Goal: Use online tool/utility

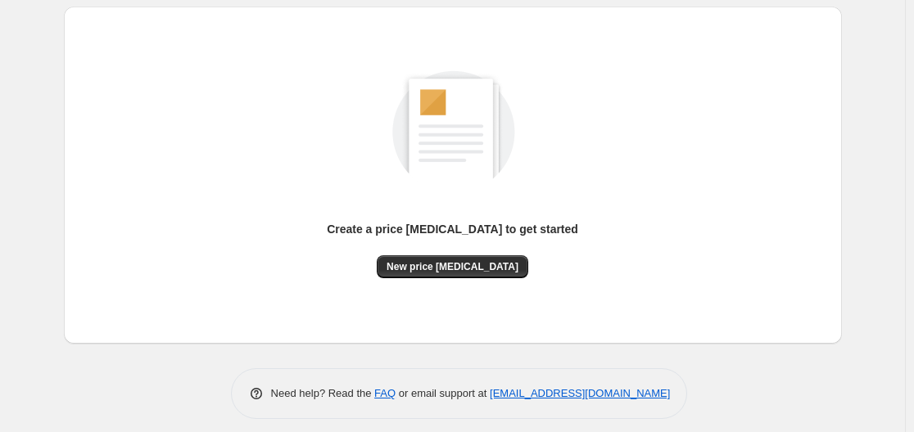
scroll to position [181, 0]
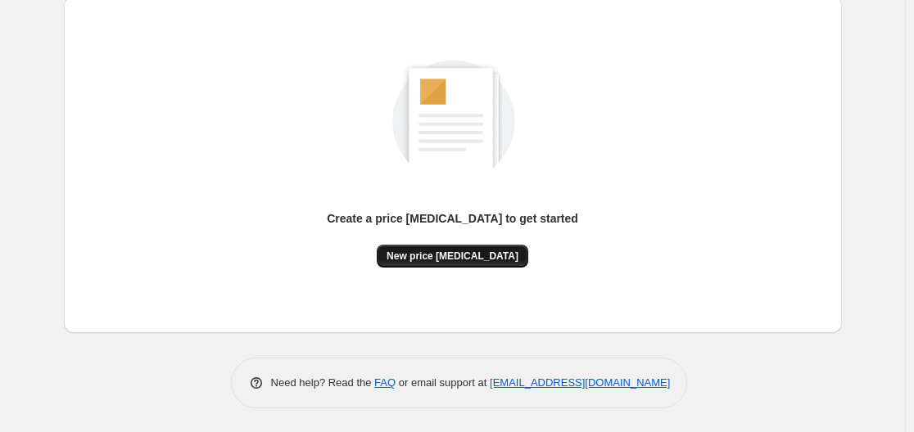
click at [464, 260] on span "New price change job" at bounding box center [452, 256] width 132 height 13
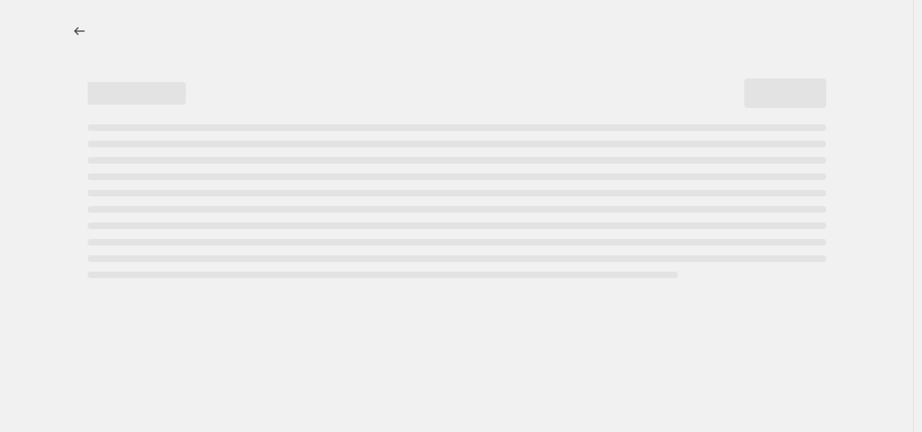
select select "percentage"
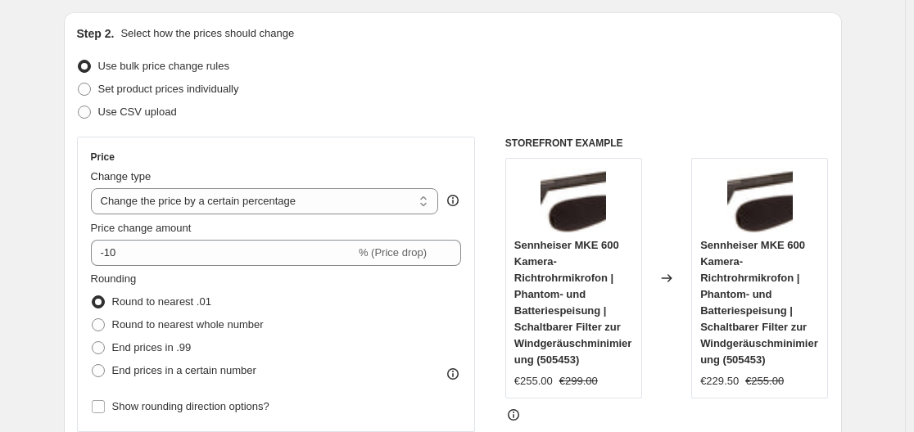
scroll to position [246, 0]
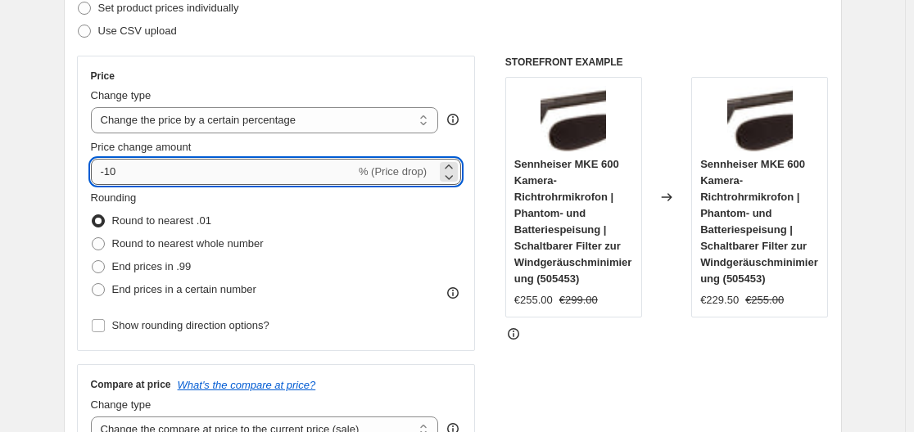
click at [278, 180] on input "-10" at bounding box center [223, 172] width 264 height 26
type input "-1"
type input "-35"
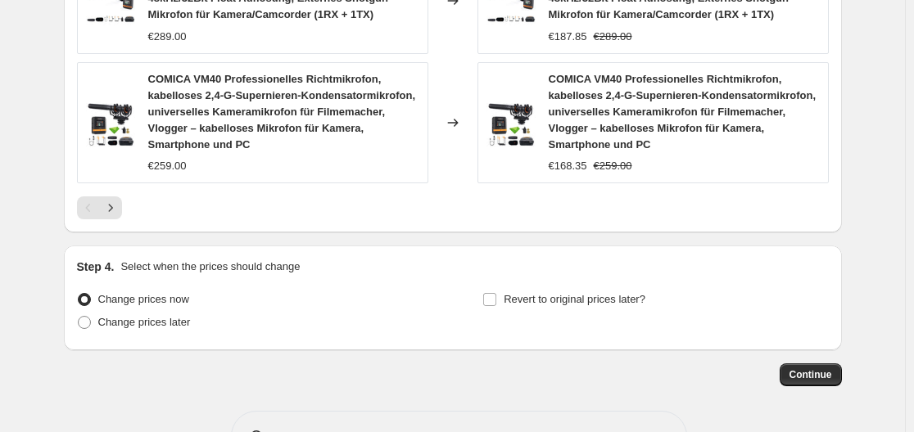
scroll to position [1428, 0]
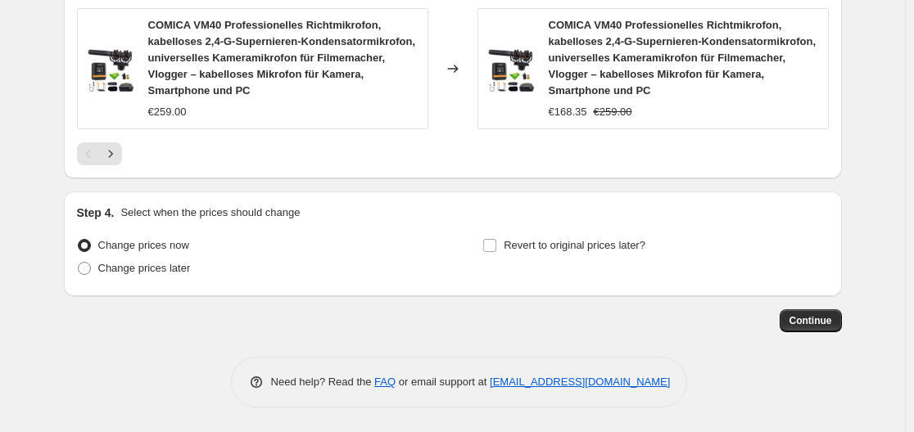
click at [807, 323] on span "Continue" at bounding box center [810, 320] width 43 height 13
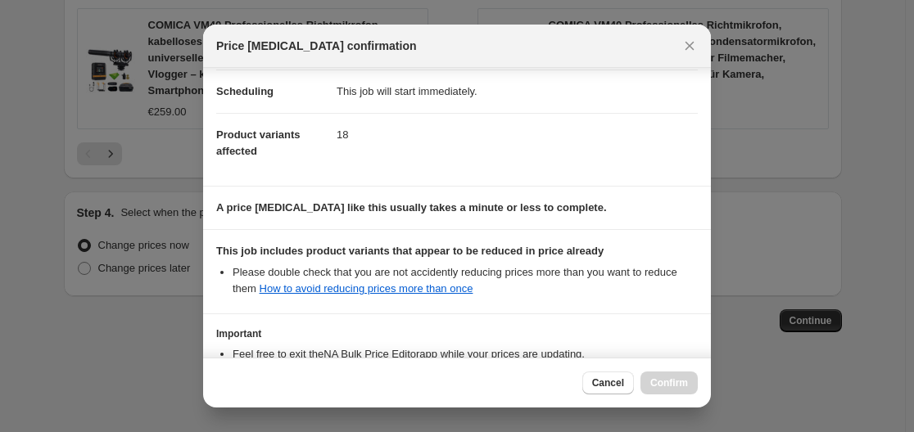
scroll to position [257, 0]
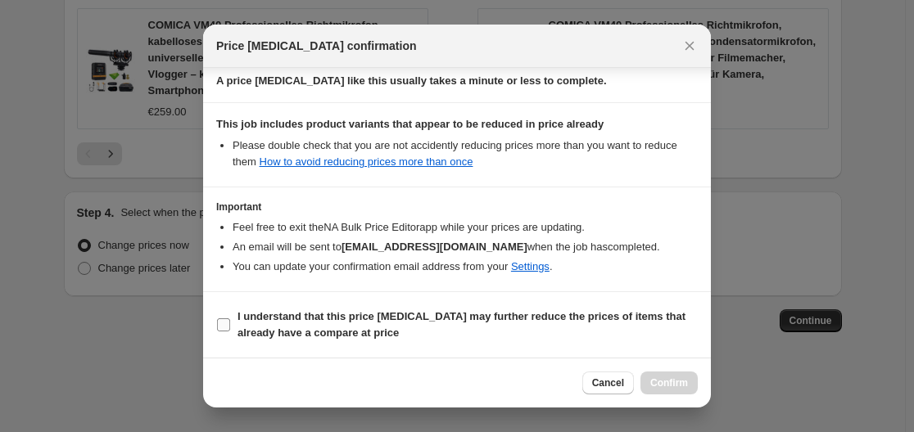
click at [416, 322] on b "I understand that this price change job may further reduce the prices of items …" at bounding box center [461, 324] width 448 height 29
click at [230, 322] on input "I understand that this price change job may further reduce the prices of items …" at bounding box center [223, 324] width 13 height 13
checkbox input "true"
click at [659, 380] on span "Confirm" at bounding box center [669, 383] width 38 height 13
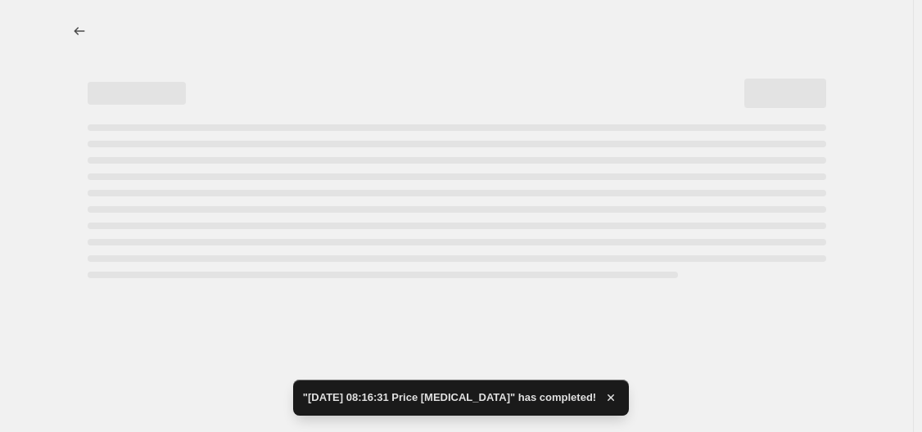
select select "percentage"
